Goal: Task Accomplishment & Management: Use online tool/utility

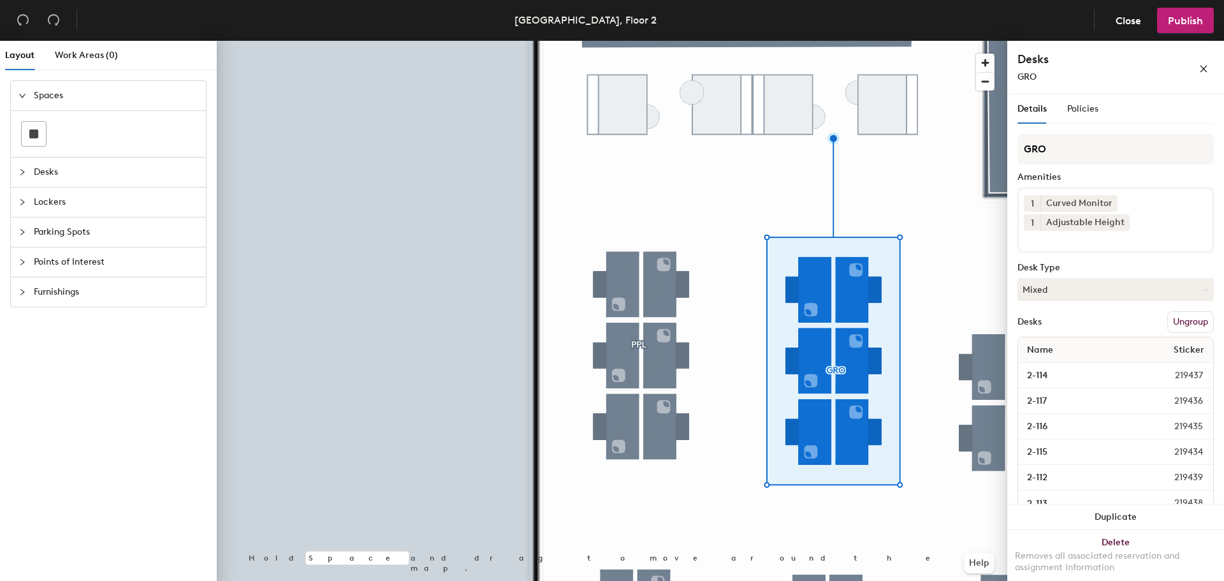
click at [1176, 326] on button "Ungroup" at bounding box center [1191, 322] width 47 height 22
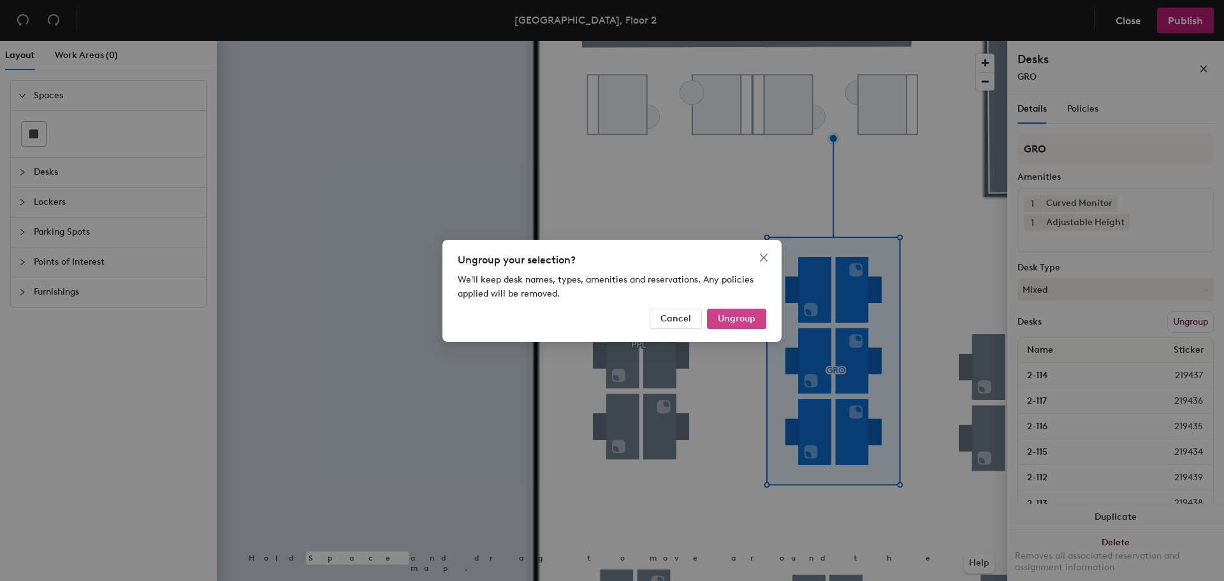
click at [759, 324] on button "Ungroup" at bounding box center [736, 319] width 59 height 20
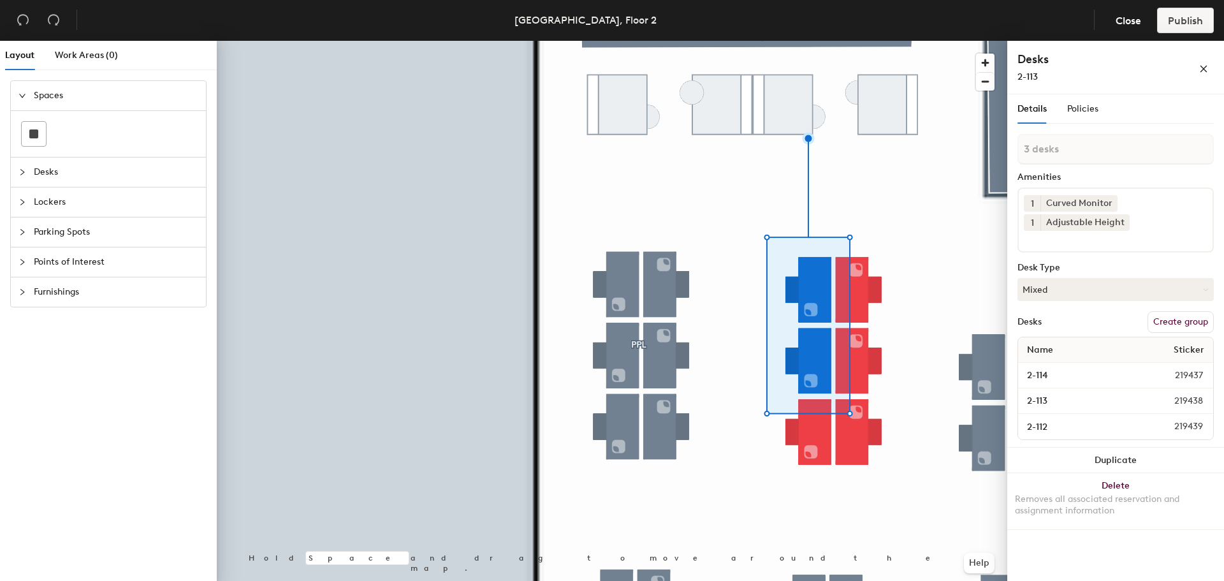
type input "4 desks"
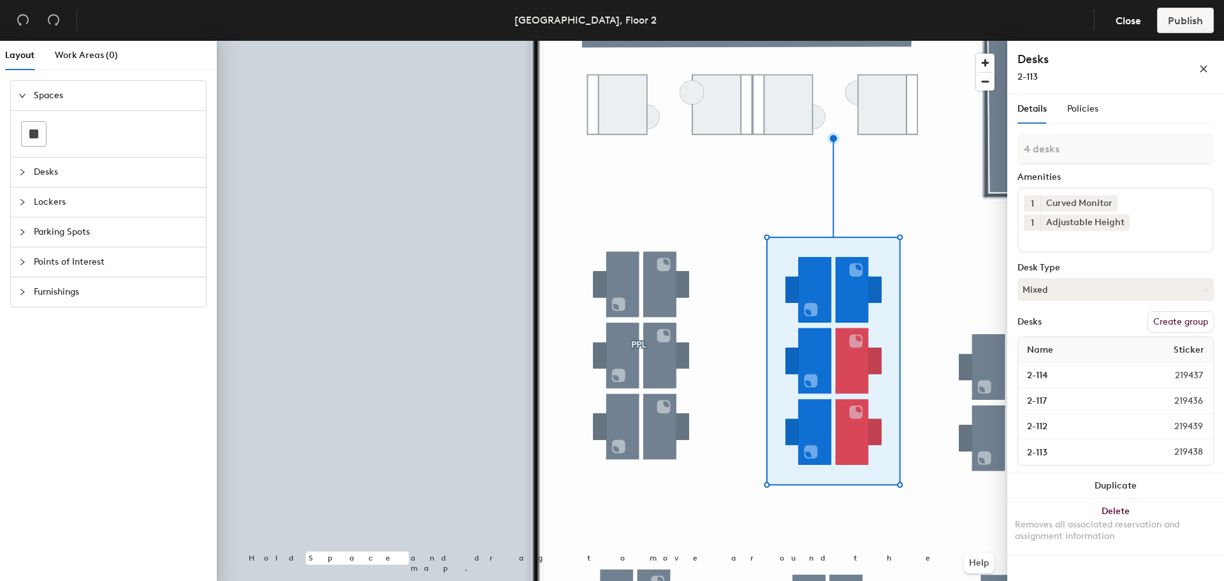
click at [1191, 333] on div "4 desks Amenities 1 Curved Monitor 1 Adjustable Height Desk Type Mixed Desks Cr…" at bounding box center [1116, 303] width 196 height 339
click at [1181, 320] on button "Create group" at bounding box center [1181, 322] width 66 height 22
type input "P"
type input "WWS"
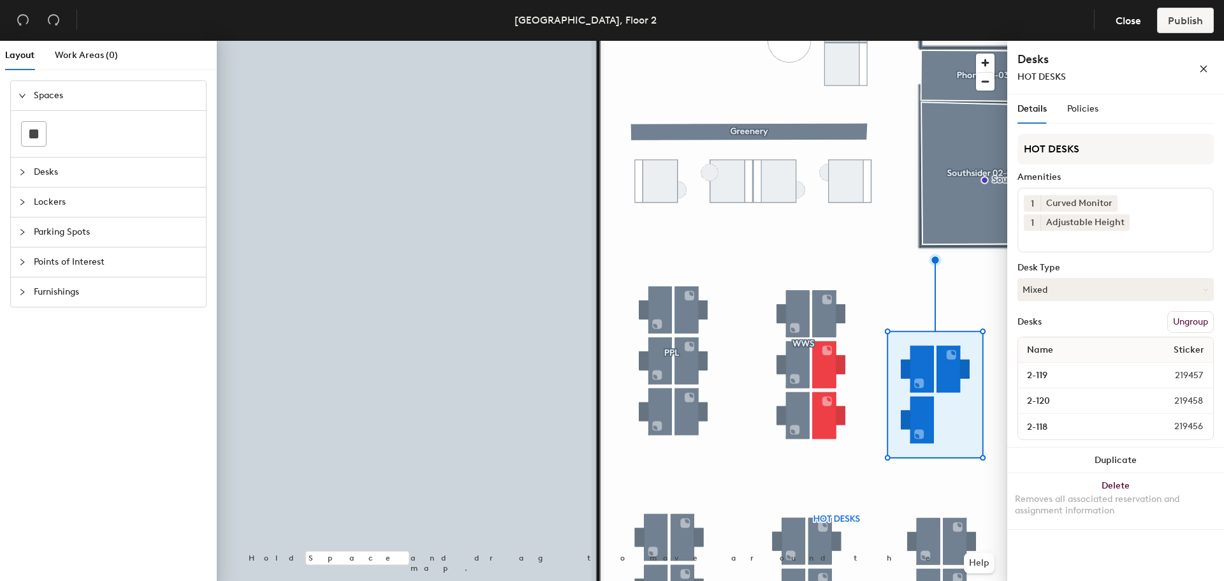
click at [1186, 317] on button "Ungroup" at bounding box center [1191, 322] width 47 height 22
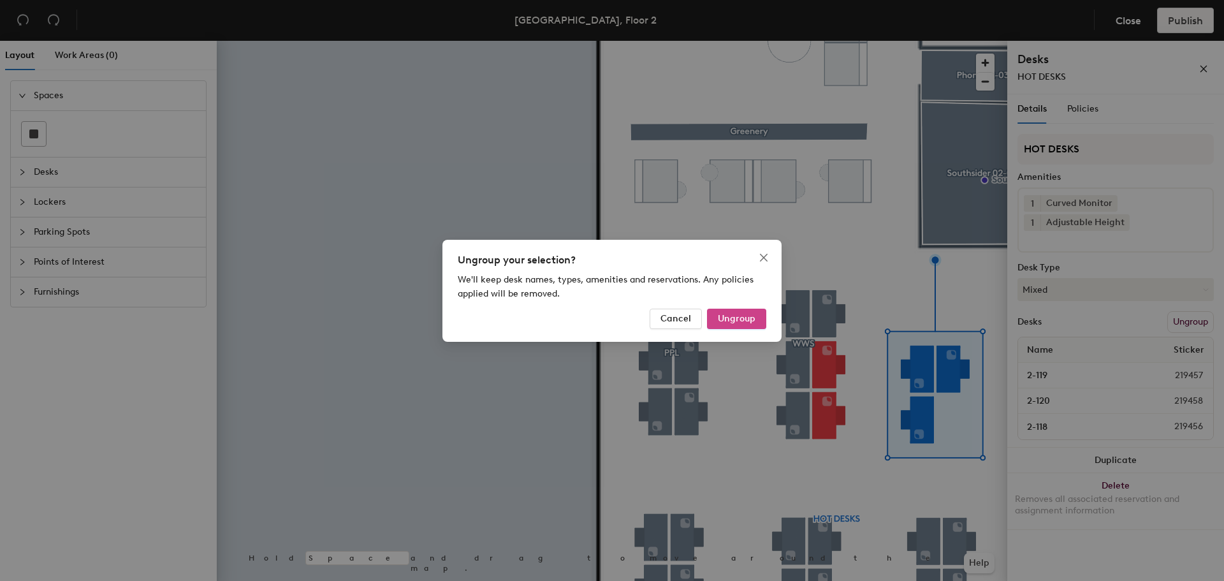
click at [740, 319] on span "Ungroup" at bounding box center [737, 318] width 38 height 11
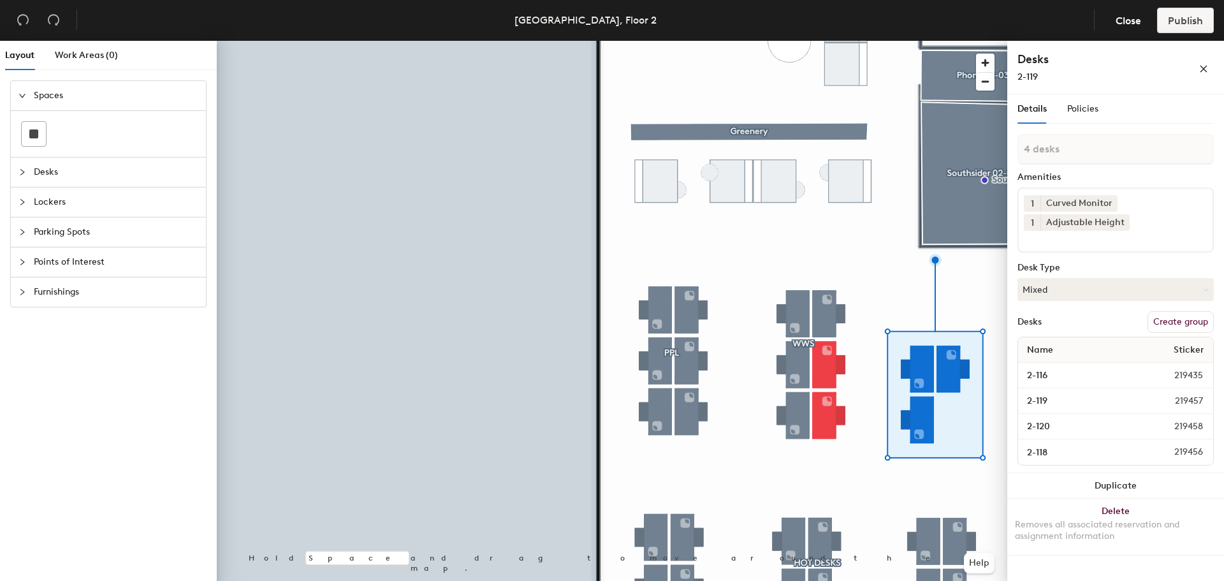
type input "5 desks"
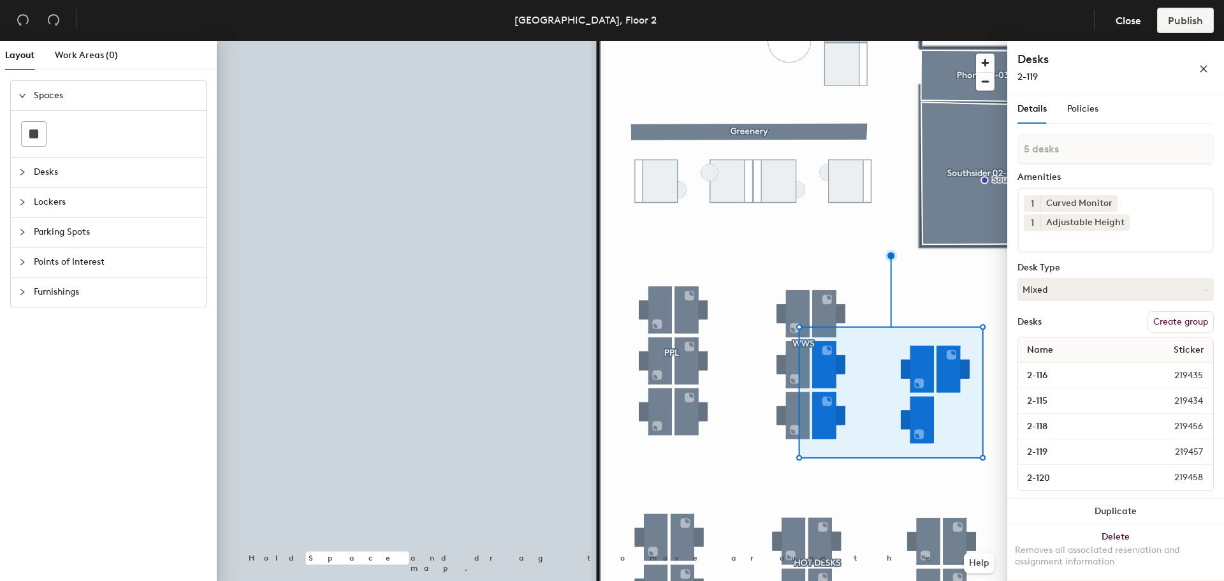
click at [1177, 318] on button "Create group" at bounding box center [1181, 322] width 66 height 22
type input "P"
type input "GRO"
click at [1170, 27] on button "Publish" at bounding box center [1185, 21] width 57 height 26
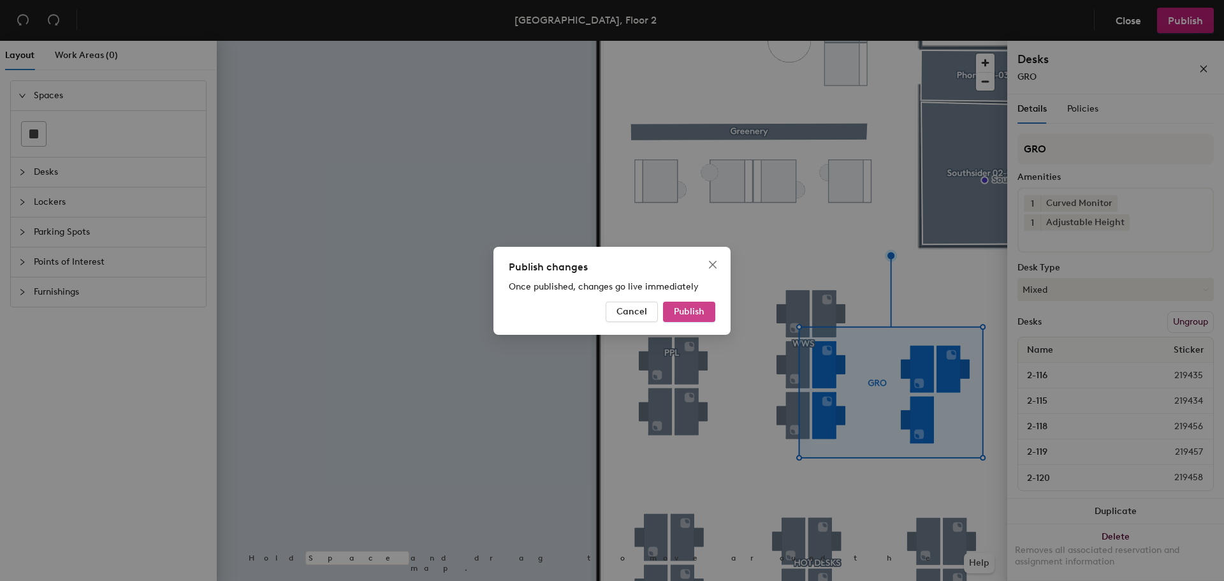
click at [691, 304] on button "Publish" at bounding box center [689, 312] width 52 height 20
